Goal: Transaction & Acquisition: Purchase product/service

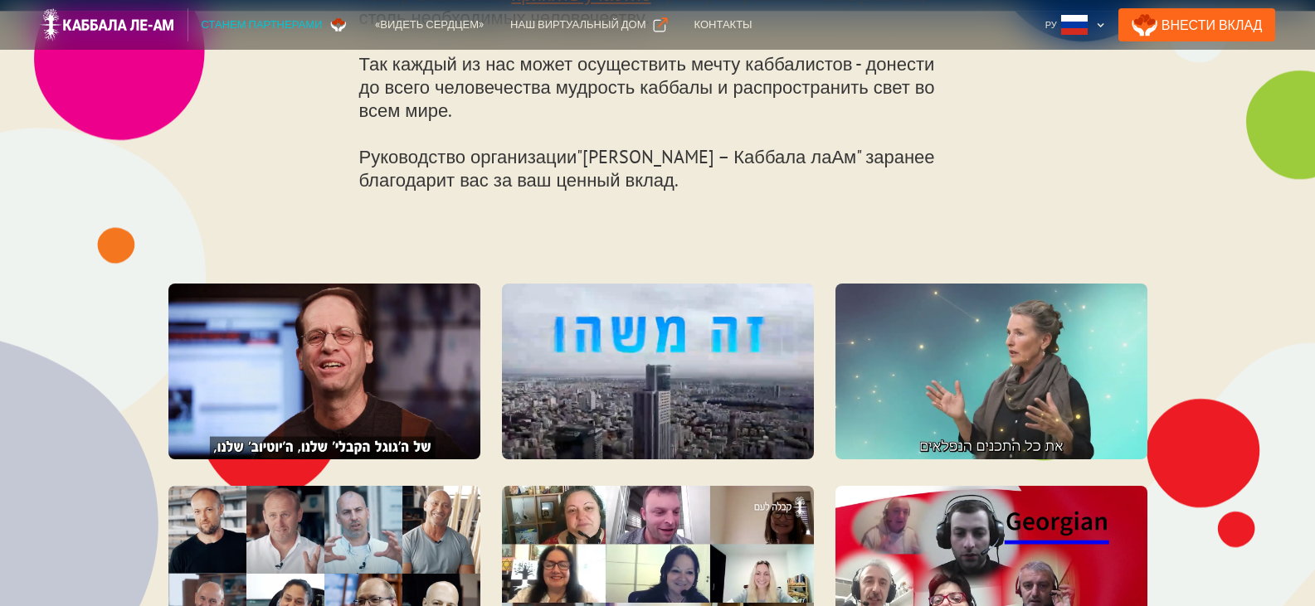
scroll to position [1410, 0]
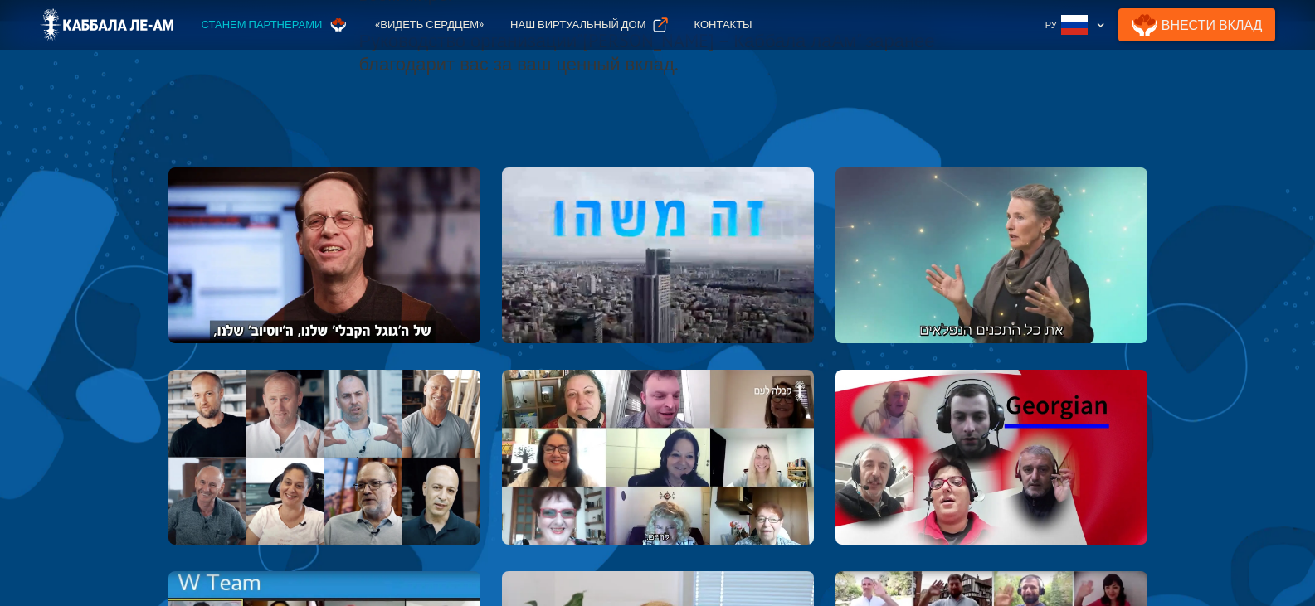
click at [1205, 22] on link "Внести Вклад" at bounding box center [1197, 24] width 158 height 33
click at [542, 22] on div "Наш виртуальный дом" at bounding box center [577, 25] width 135 height 17
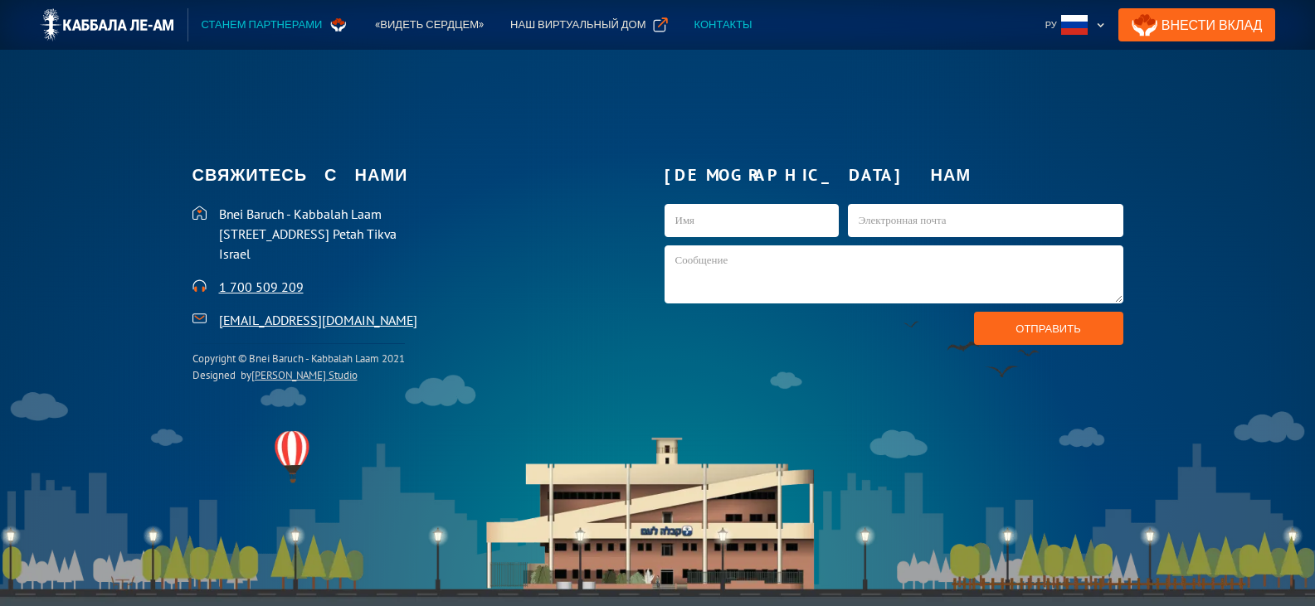
scroll to position [3665, 0]
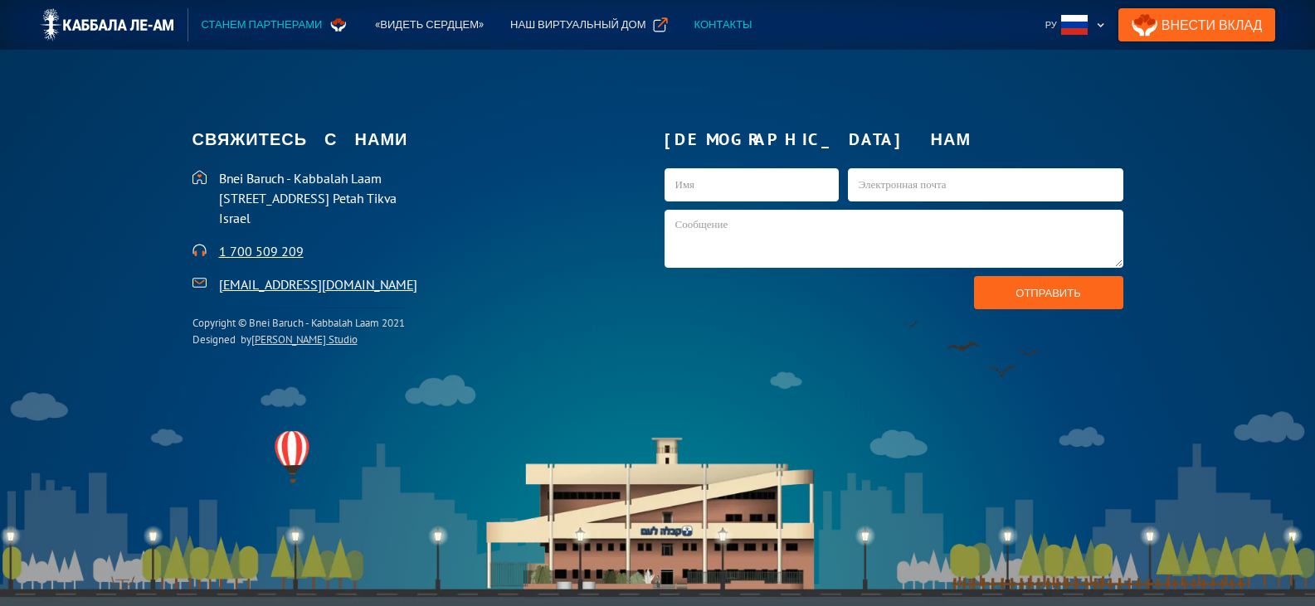
click at [1184, 26] on link "Внести Вклад" at bounding box center [1197, 24] width 158 height 33
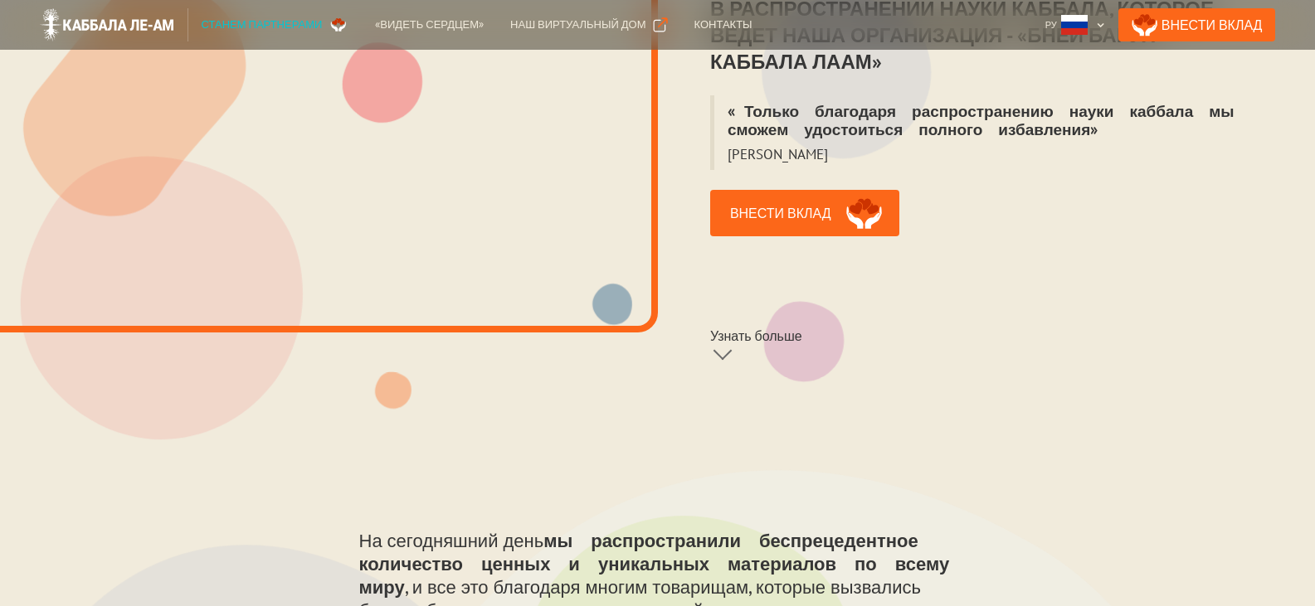
scroll to position [498, 0]
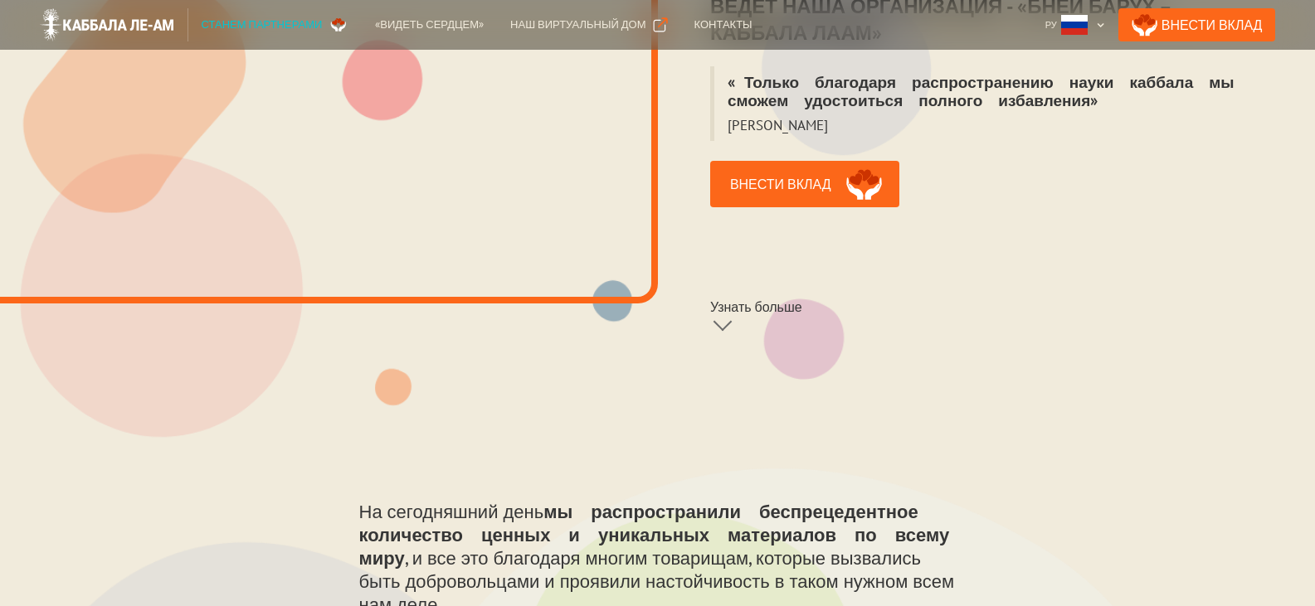
scroll to position [498, 0]
